Goal: Navigation & Orientation: Find specific page/section

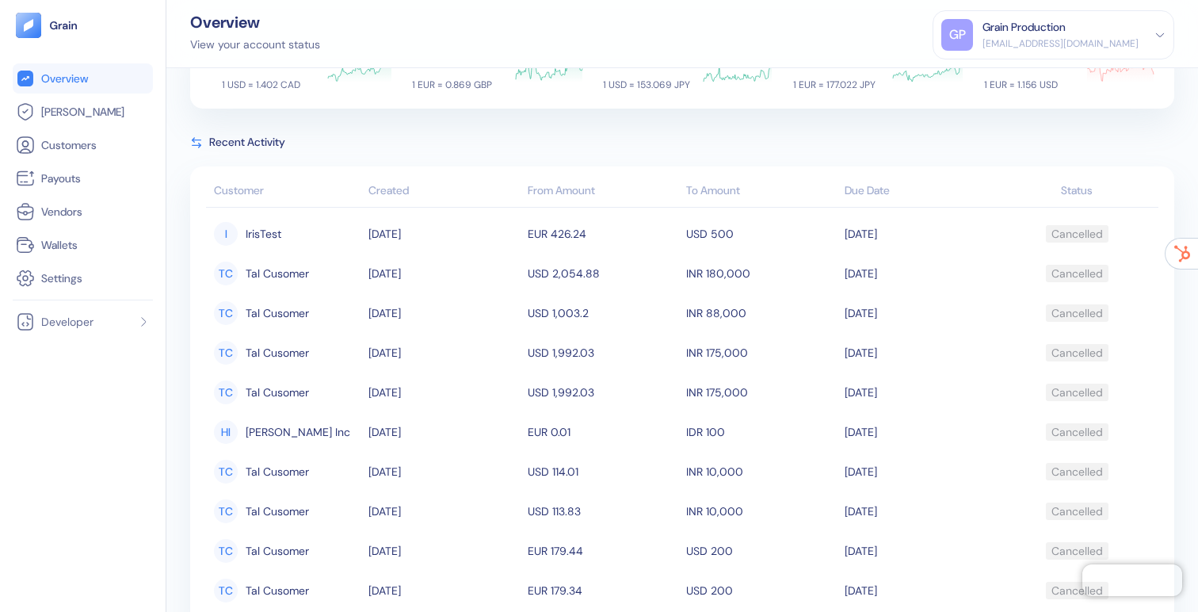
scroll to position [596, 0]
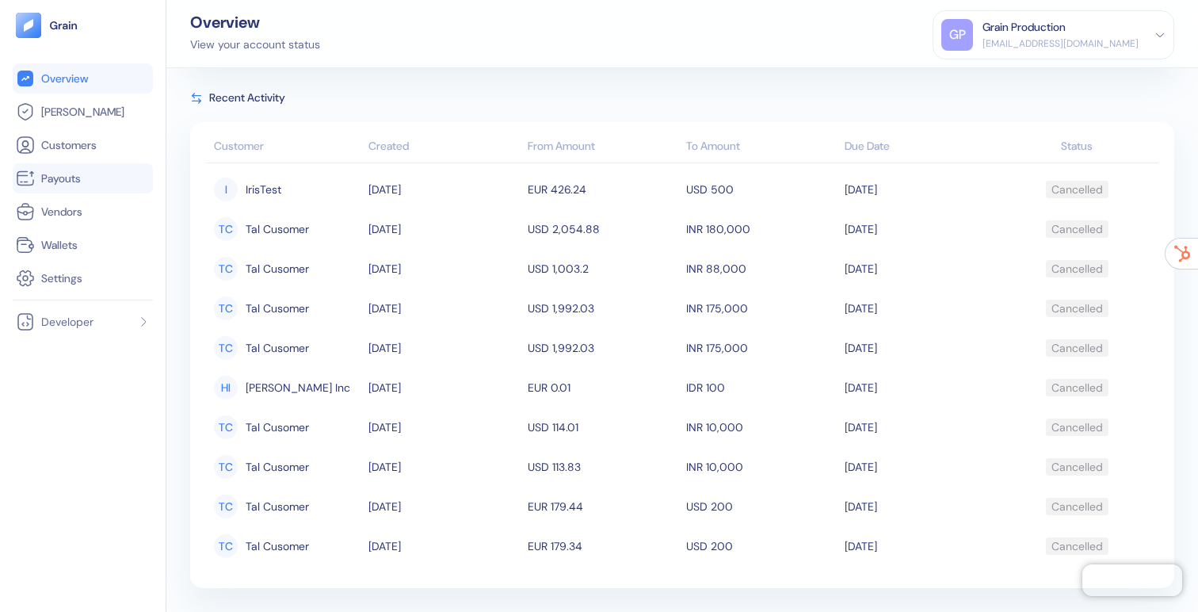
click at [67, 177] on span "Payouts" at bounding box center [61, 178] width 40 height 16
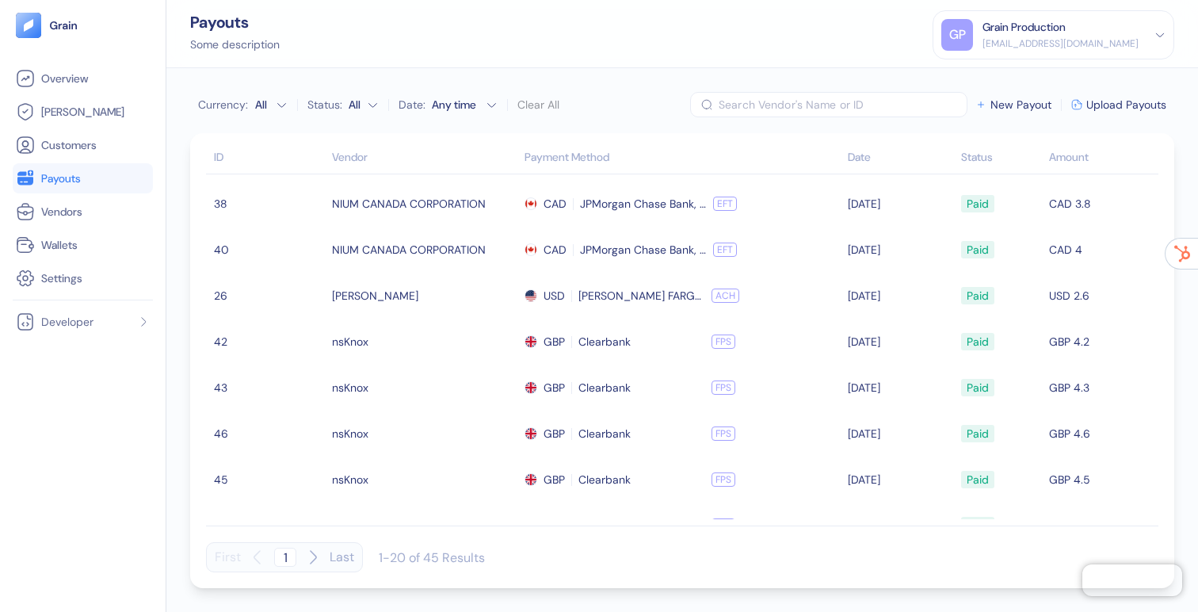
scroll to position [353, 0]
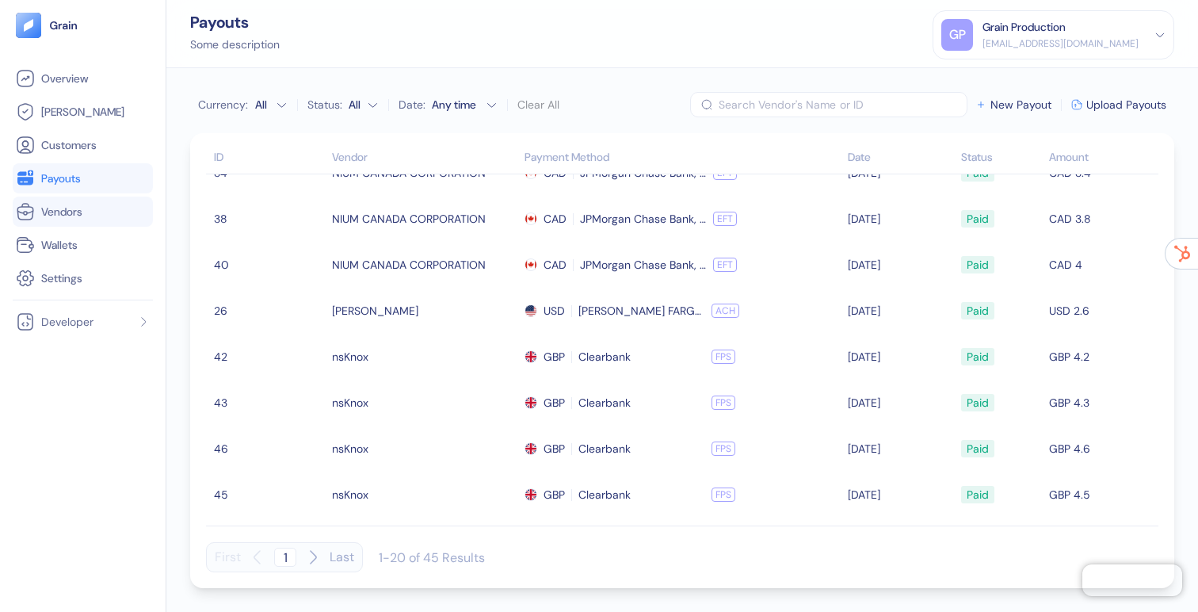
click at [90, 216] on link "Vendors" at bounding box center [83, 211] width 134 height 19
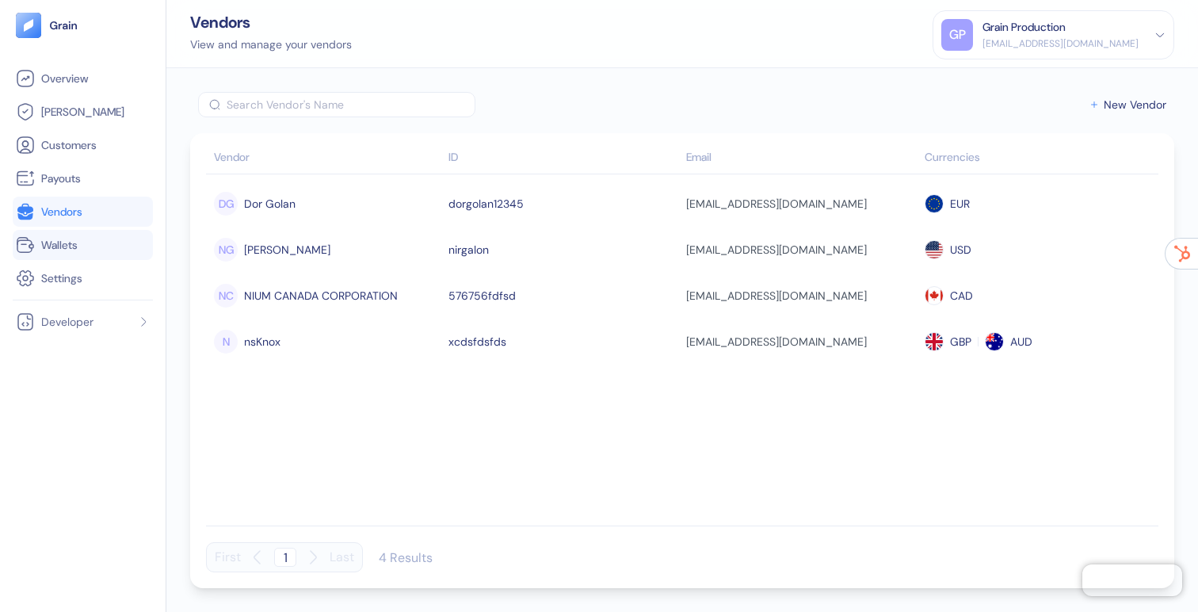
click at [67, 249] on span "Wallets" at bounding box center [59, 245] width 36 height 16
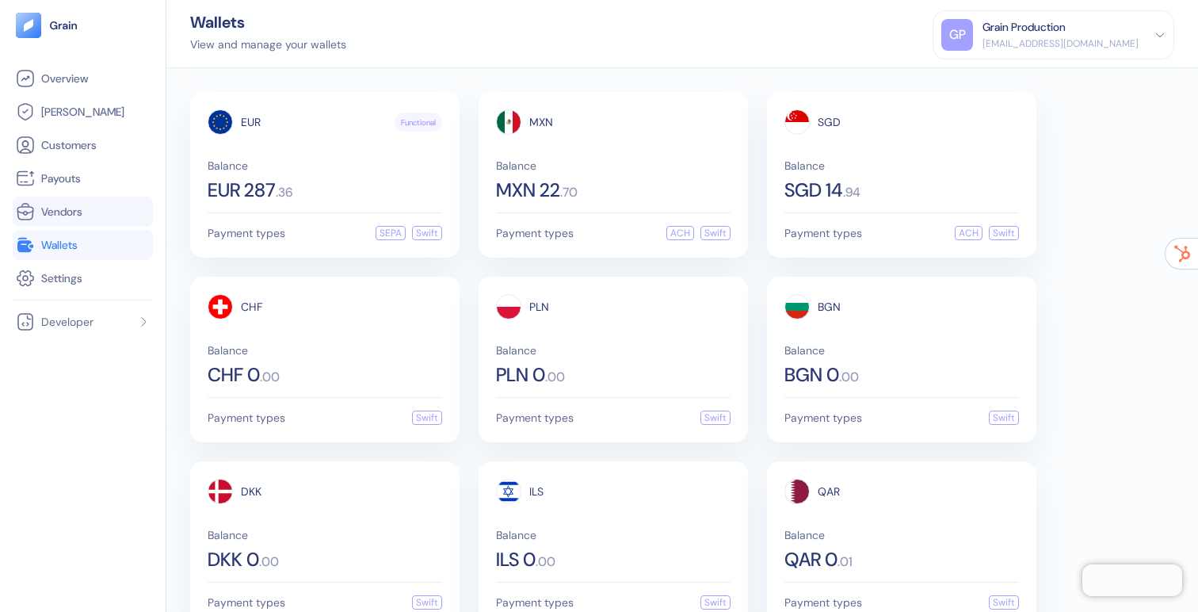
click at [67, 215] on span "Vendors" at bounding box center [61, 212] width 41 height 16
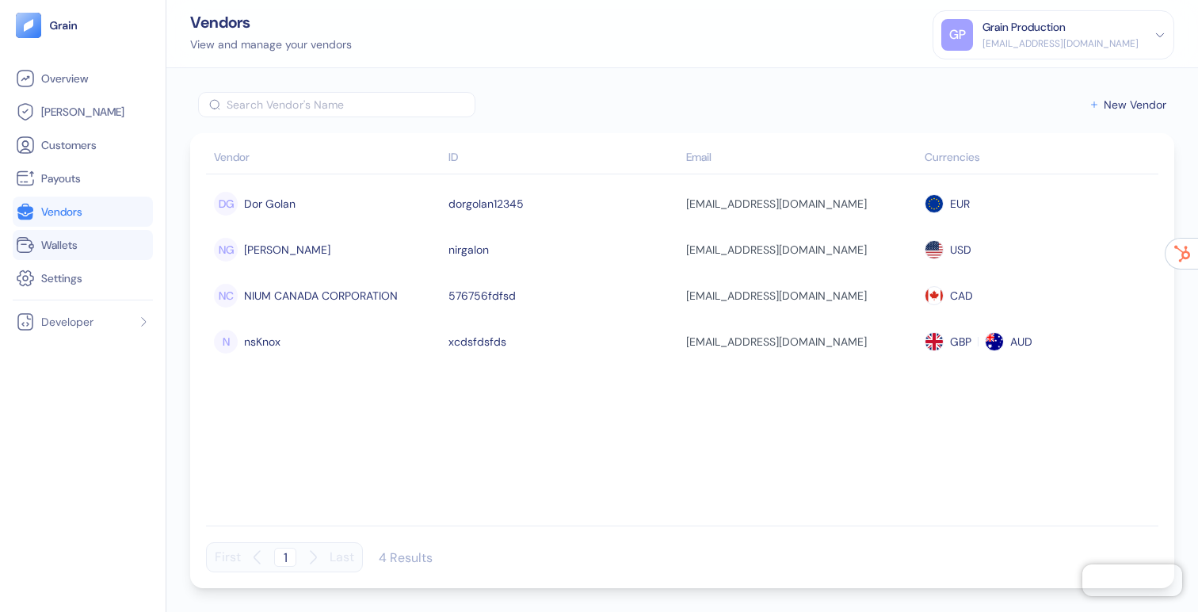
click at [67, 247] on span "Wallets" at bounding box center [59, 245] width 36 height 16
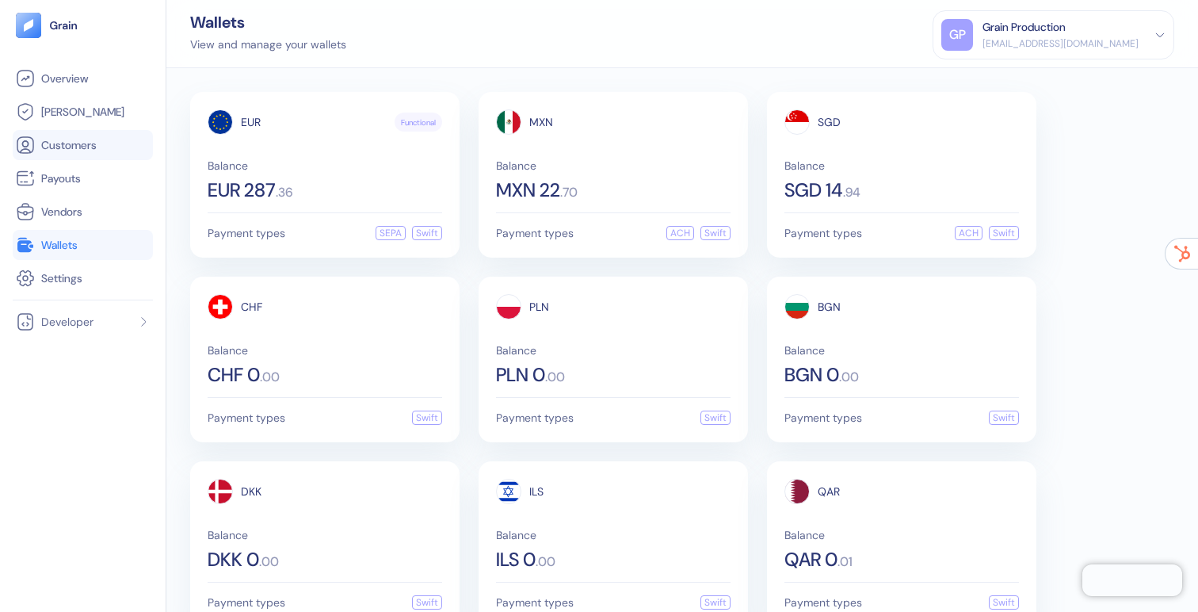
click at [60, 132] on li "Customers" at bounding box center [83, 145] width 140 height 30
click at [59, 143] on span "Customers" at bounding box center [68, 145] width 55 height 16
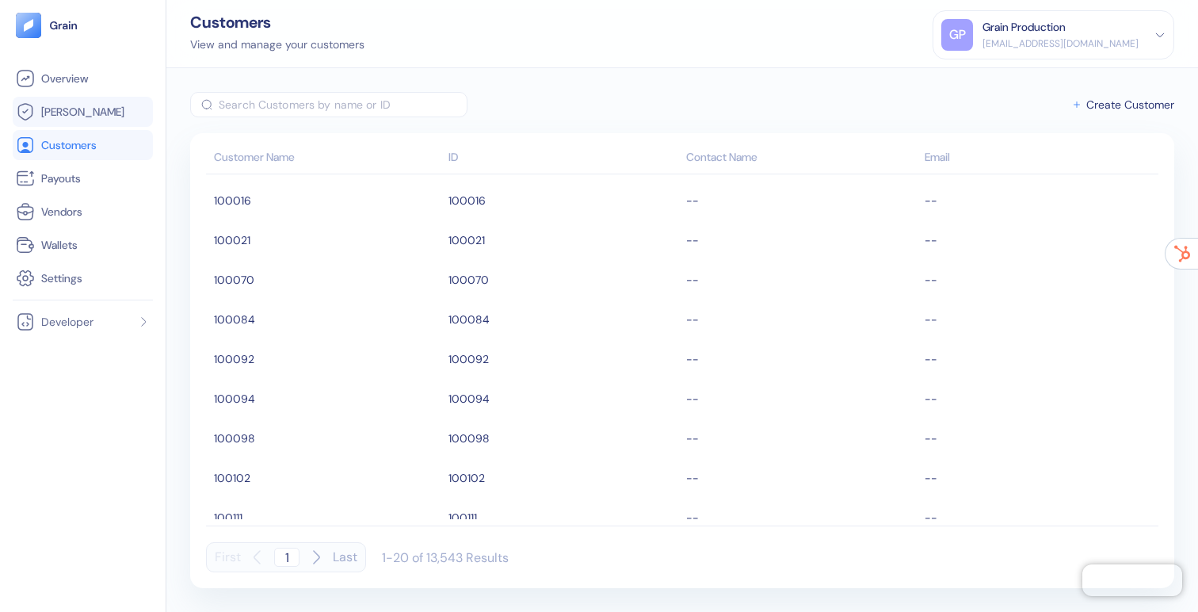
click at [62, 122] on li "[PERSON_NAME]" at bounding box center [83, 112] width 140 height 30
click at [57, 112] on span "[PERSON_NAME]" at bounding box center [82, 112] width 83 height 16
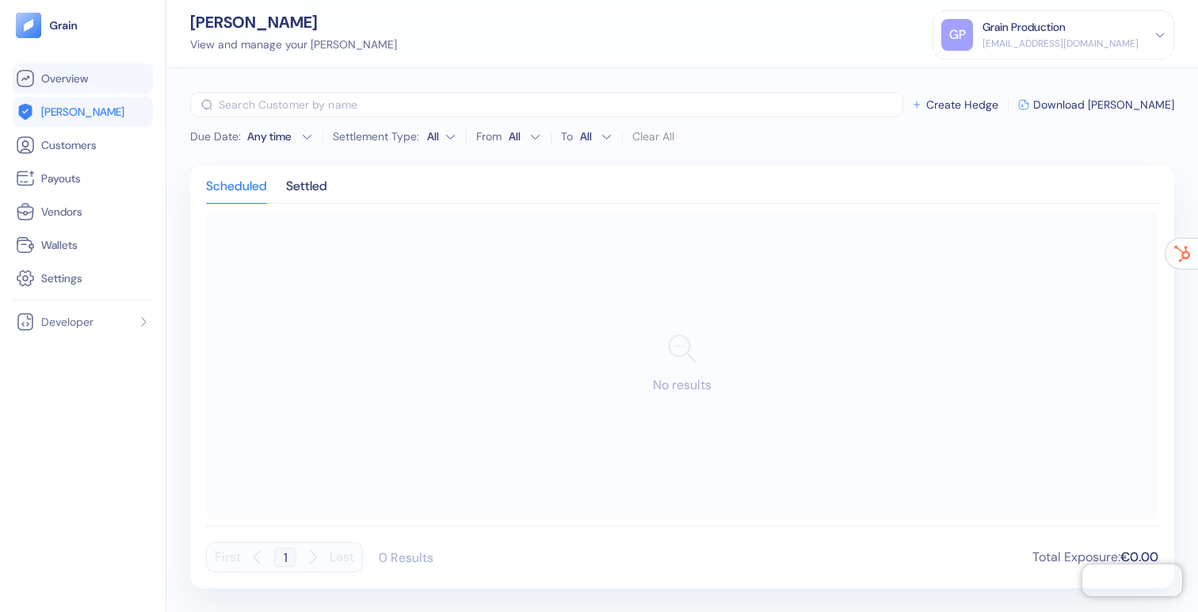
click at [48, 76] on span "Overview" at bounding box center [64, 79] width 47 height 16
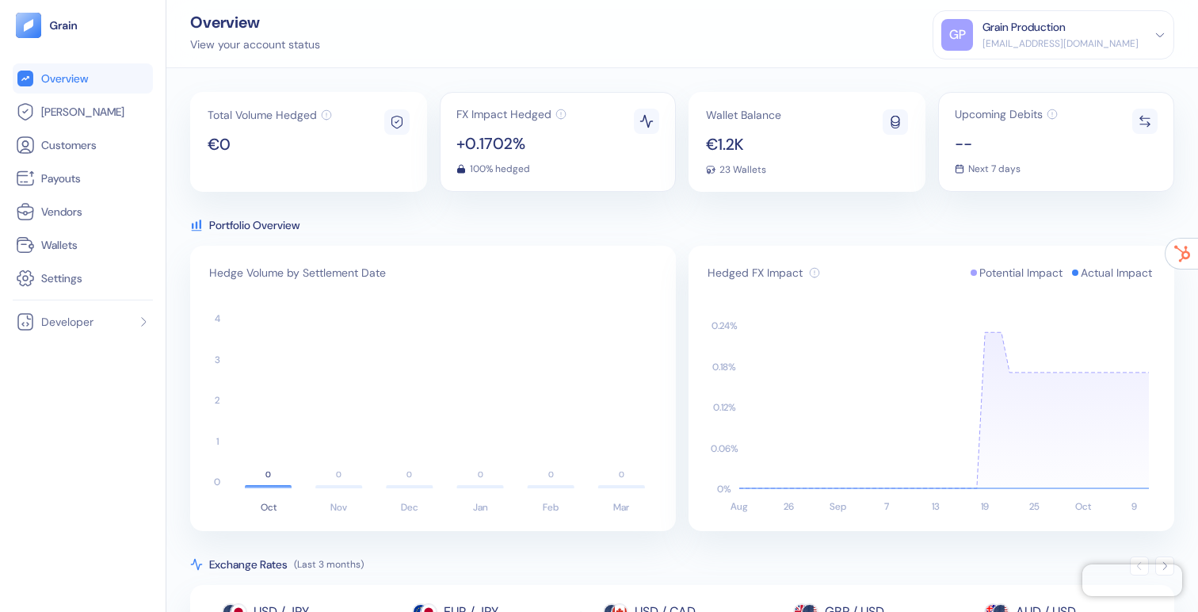
click at [1084, 35] on div "Grain Production [EMAIL_ADDRESS][DOMAIN_NAME]" at bounding box center [1060, 35] width 156 height 32
click at [1064, 69] on div "Sign Out" at bounding box center [1053, 74] width 224 height 26
